Goal: Information Seeking & Learning: Learn about a topic

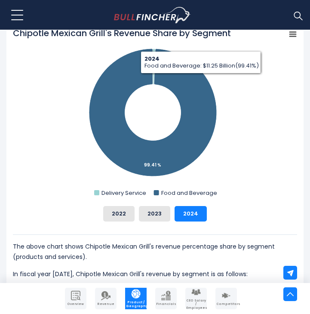
scroll to position [362, 0]
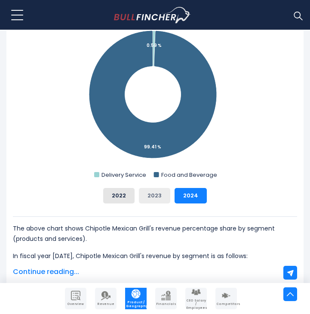
click at [164, 189] on button "2023" at bounding box center [154, 195] width 31 height 15
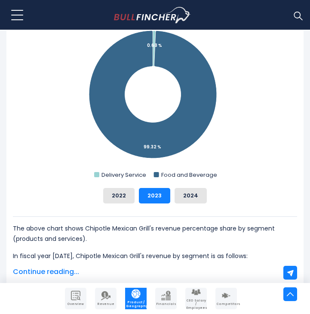
click at [136, 198] on div "2022 2023 2024" at bounding box center [155, 195] width 284 height 15
click at [130, 196] on button "2022" at bounding box center [118, 195] width 31 height 15
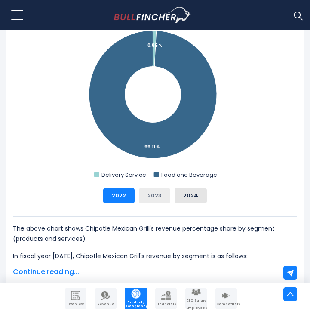
click at [147, 197] on button "2023" at bounding box center [154, 195] width 31 height 15
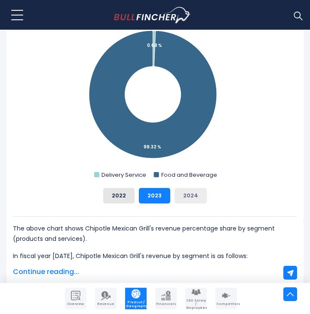
click at [178, 197] on button "2024" at bounding box center [190, 195] width 32 height 15
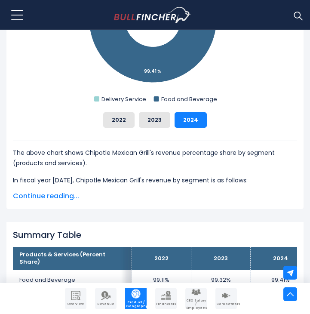
scroll to position [453, 0]
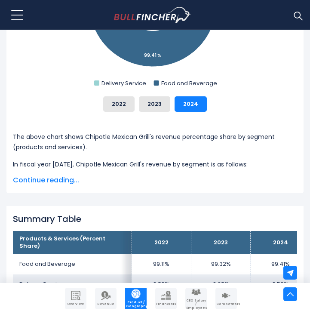
click at [63, 184] on span "Continue reading..." at bounding box center [155, 180] width 284 height 10
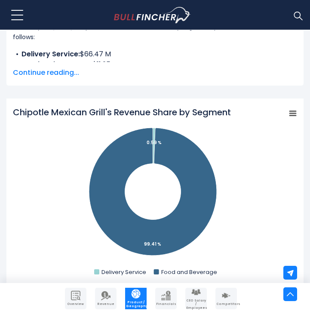
scroll to position [0, 0]
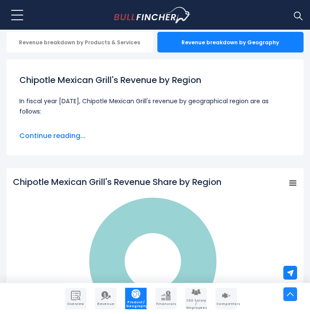
scroll to position [63, 0]
